Goal: Information Seeking & Learning: Learn about a topic

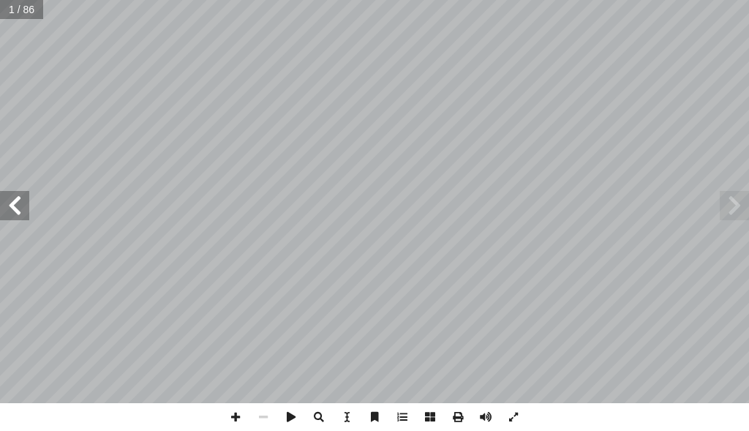
click at [20, 210] on span at bounding box center [14, 205] width 29 height 29
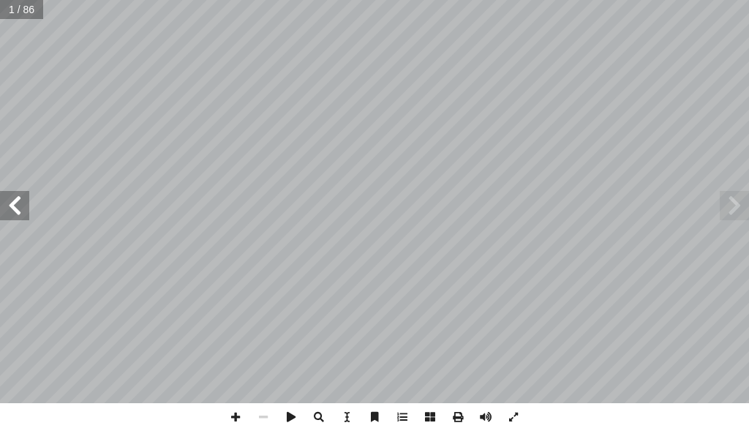
click at [20, 210] on span at bounding box center [14, 205] width 29 height 29
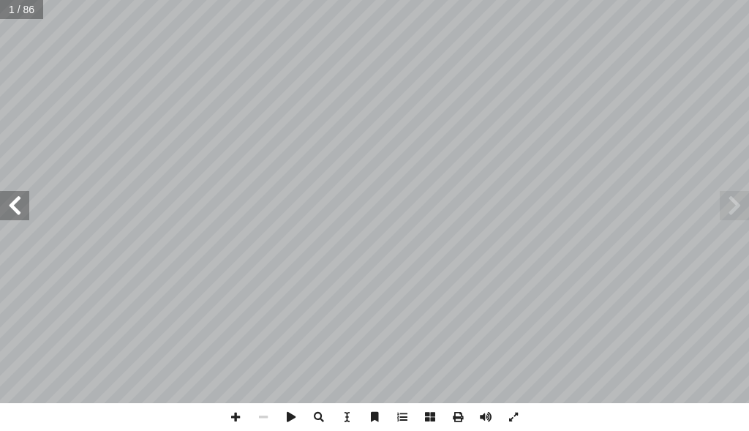
click at [20, 210] on span at bounding box center [14, 205] width 29 height 29
click at [727, 214] on span at bounding box center [733, 205] width 29 height 29
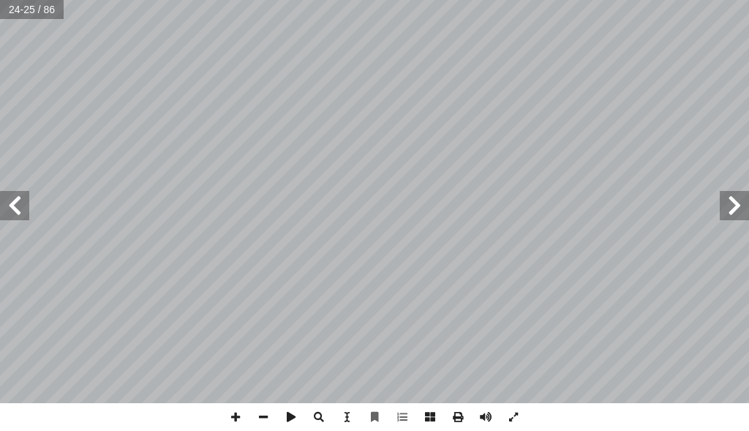
click at [15, 205] on span at bounding box center [14, 205] width 29 height 29
click at [20, 202] on span at bounding box center [14, 205] width 29 height 29
click at [20, 201] on span at bounding box center [14, 205] width 29 height 29
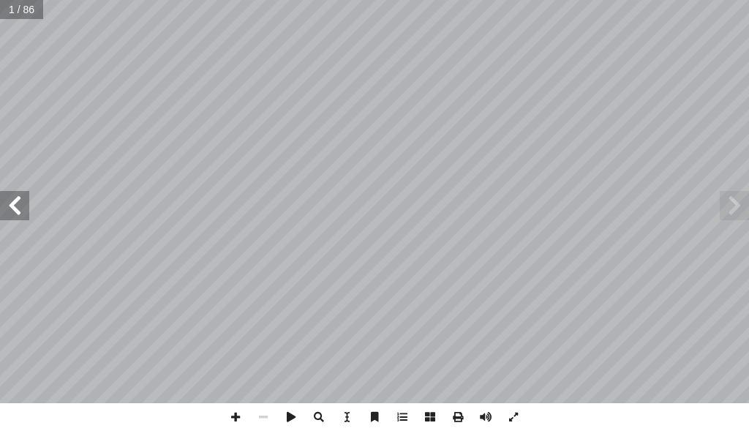
click at [19, 214] on span at bounding box center [14, 205] width 29 height 29
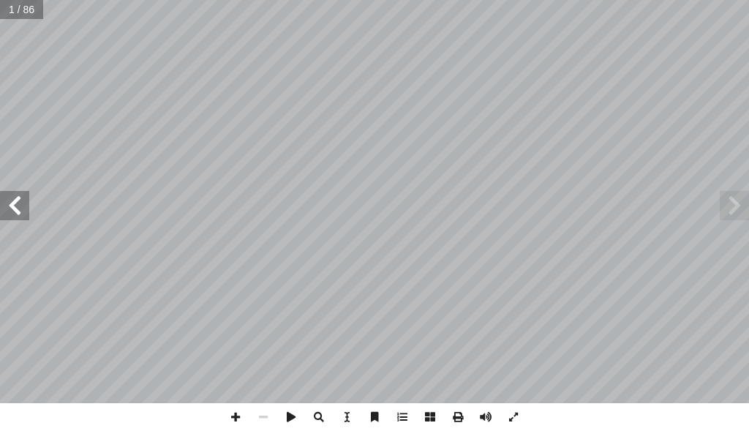
click at [19, 214] on span at bounding box center [14, 205] width 29 height 29
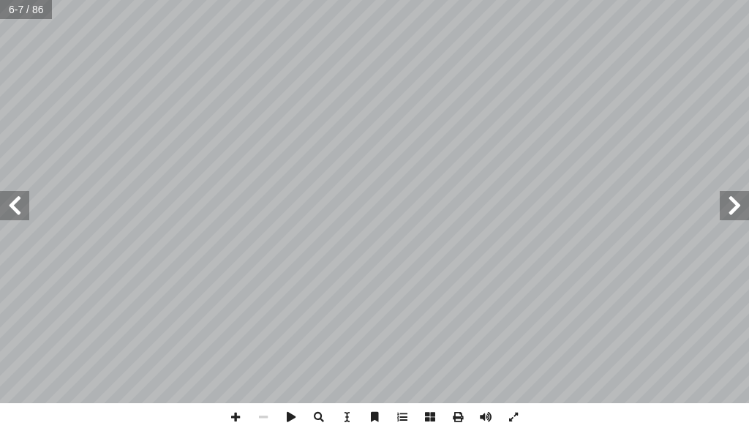
click at [17, 211] on span at bounding box center [14, 205] width 29 height 29
click at [16, 210] on span at bounding box center [14, 205] width 29 height 29
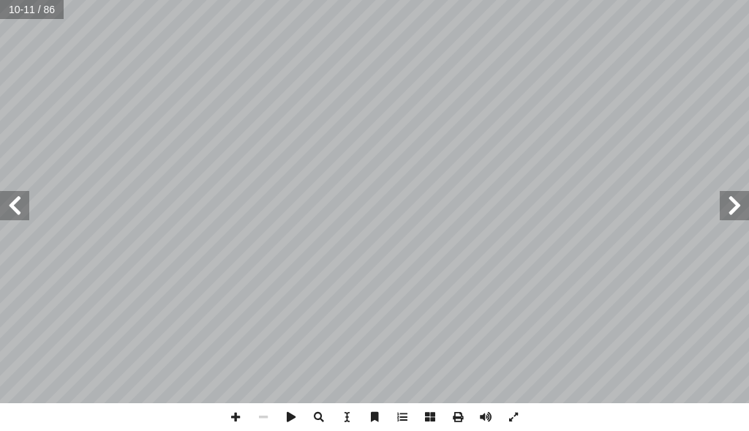
click at [16, 210] on span at bounding box center [14, 205] width 29 height 29
click at [16, 209] on span at bounding box center [14, 205] width 29 height 29
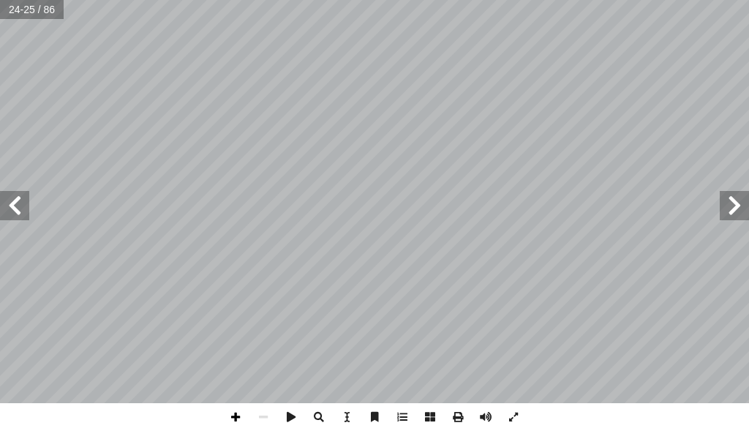
click at [228, 412] on span at bounding box center [236, 417] width 28 height 28
click at [258, 419] on span at bounding box center [263, 417] width 28 height 28
click at [748, 207] on span at bounding box center [733, 205] width 29 height 29
click at [745, 205] on span at bounding box center [733, 205] width 29 height 29
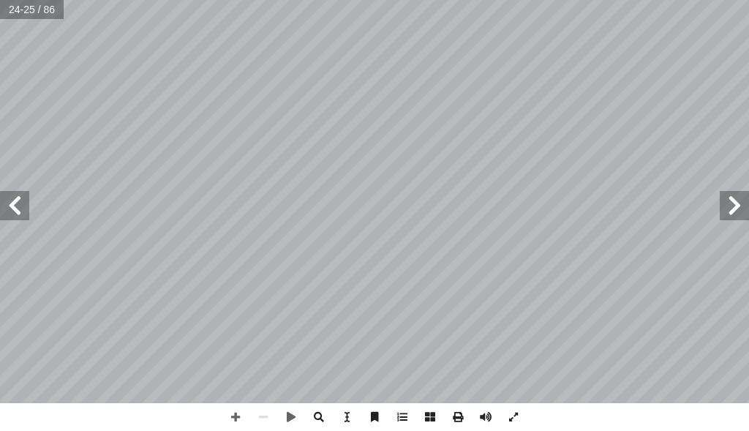
click at [744, 205] on span at bounding box center [733, 205] width 29 height 29
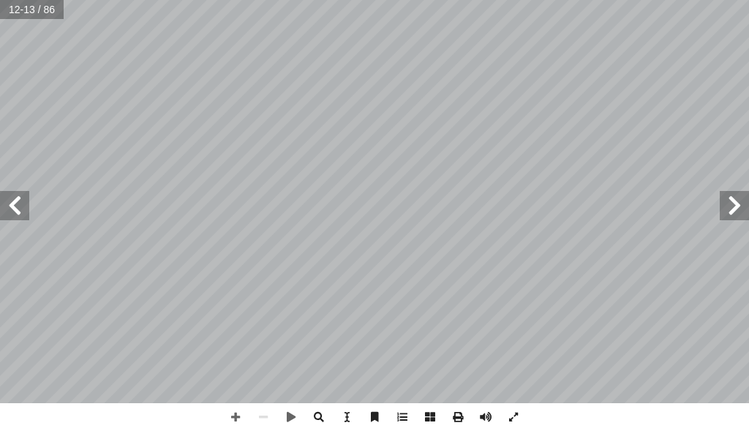
click at [744, 205] on span at bounding box center [733, 205] width 29 height 29
click at [20, 212] on span at bounding box center [14, 205] width 29 height 29
click at [231, 414] on span at bounding box center [236, 417] width 28 height 28
click at [474, 407] on div "ولى أ الوحدة ال� هداف الوحدة: أ ا ن الكريم وعلومه � القرا والحديث النبوي الشريف…" at bounding box center [374, 215] width 749 height 431
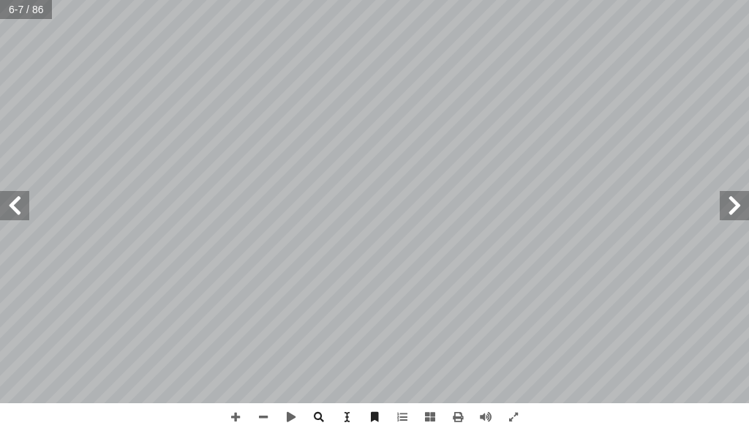
click at [15, 199] on span at bounding box center [14, 205] width 29 height 29
click at [3, 217] on span at bounding box center [14, 205] width 29 height 29
click at [0, 211] on span at bounding box center [14, 205] width 29 height 29
click at [10, 214] on span at bounding box center [14, 205] width 29 height 29
